Goal: Navigation & Orientation: Understand site structure

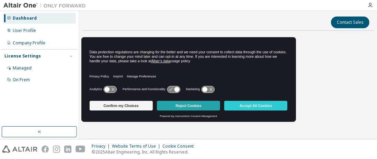
click at [178, 108] on button "Reject Cookies" at bounding box center [188, 106] width 63 height 10
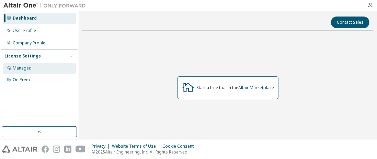
click at [29, 68] on div "Managed" at bounding box center [22, 67] width 19 height 5
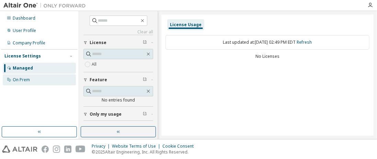
click at [32, 80] on div "On Prem" at bounding box center [39, 79] width 73 height 11
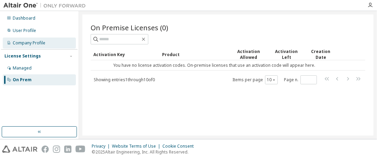
click at [40, 40] on div "Company Profile" at bounding box center [29, 42] width 33 height 5
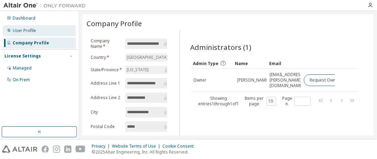
click at [21, 31] on div "User Profile" at bounding box center [24, 30] width 23 height 5
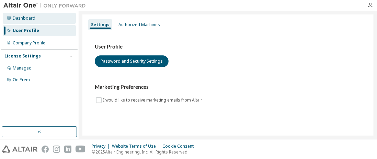
click at [36, 19] on div "Dashboard" at bounding box center [39, 18] width 73 height 11
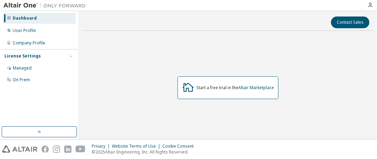
scroll to position [3, 0]
